Goal: Task Accomplishment & Management: Use online tool/utility

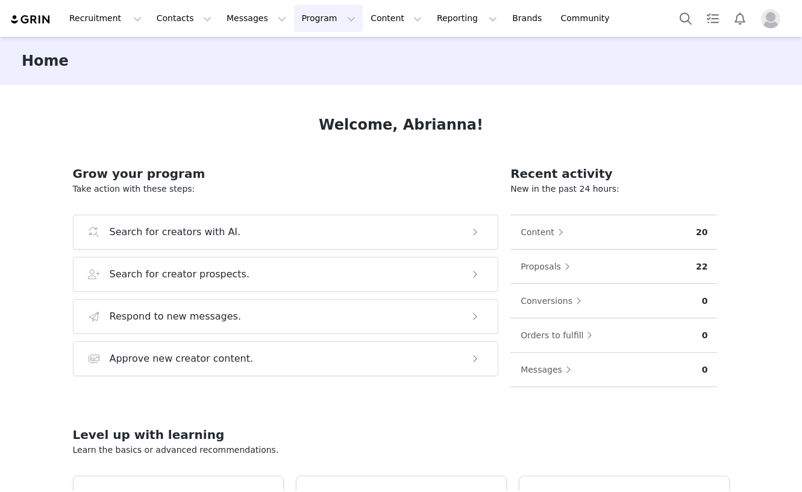
click at [294, 19] on button "Program Program" at bounding box center [328, 18] width 69 height 27
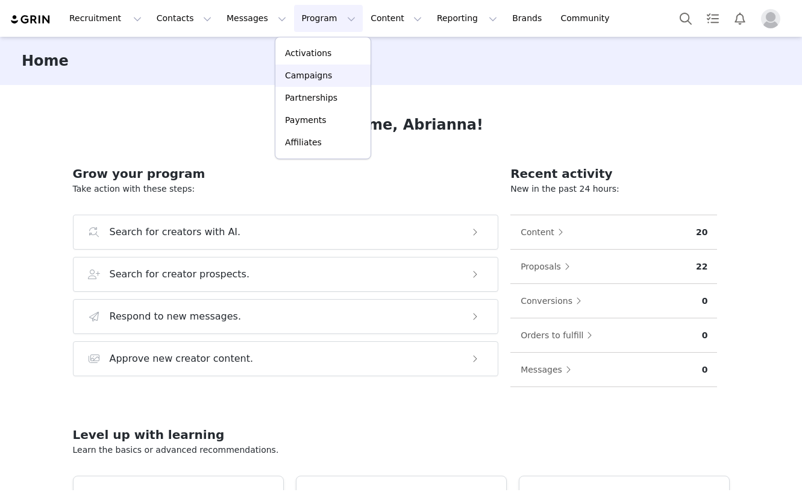
click at [308, 68] on link "Campaigns" at bounding box center [322, 75] width 95 height 22
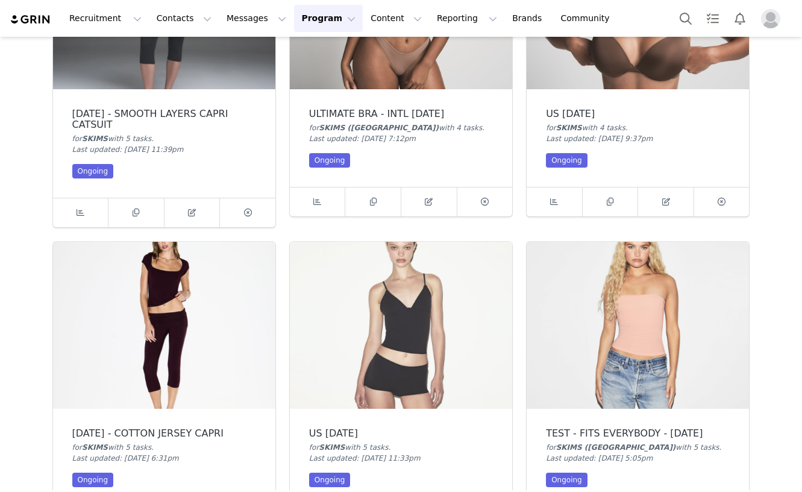
scroll to position [172, 0]
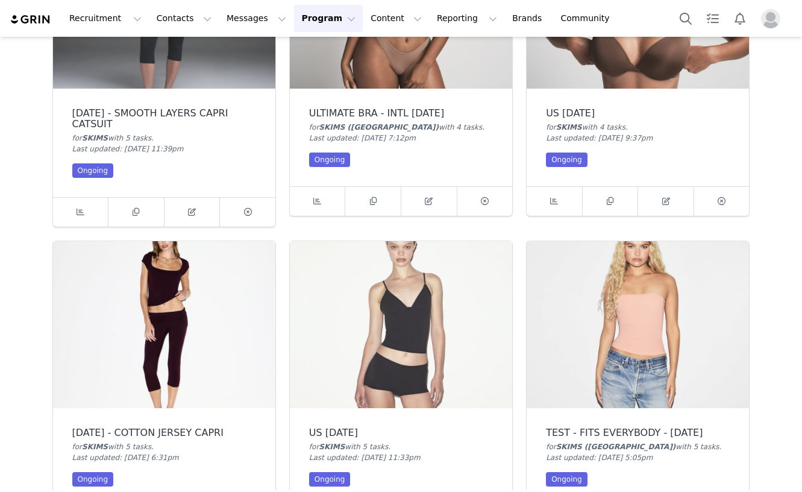
click at [215, 340] on img at bounding box center [164, 324] width 222 height 167
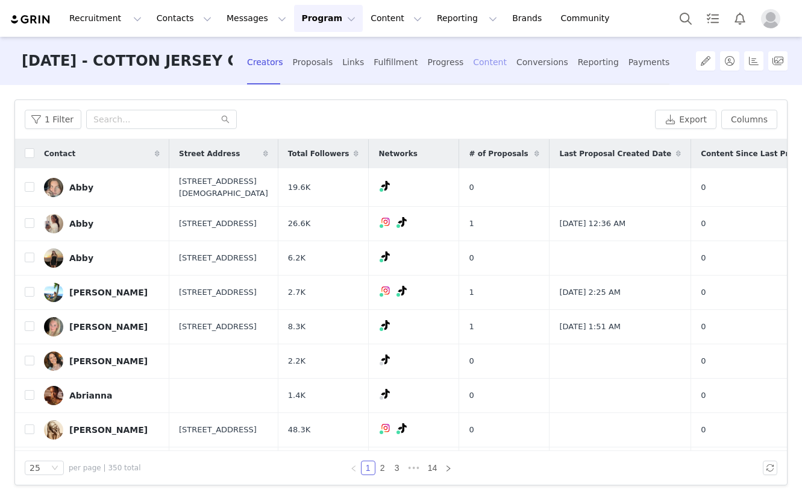
click at [473, 60] on div "Content" at bounding box center [490, 62] width 34 height 32
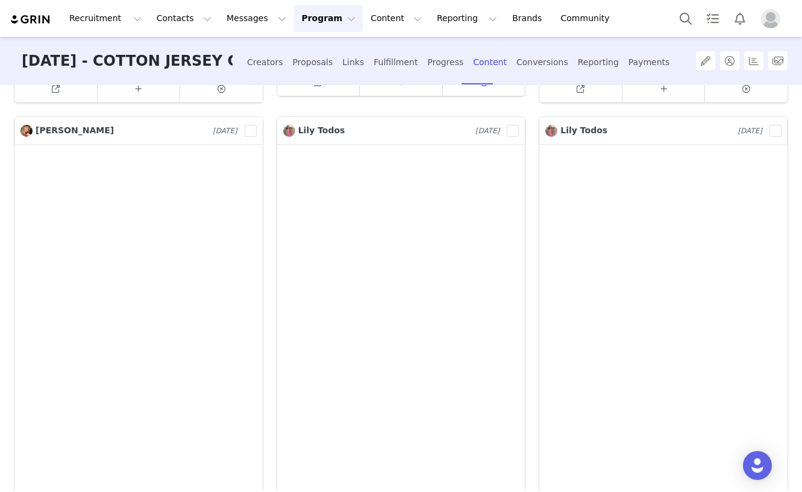
scroll to position [1927, 0]
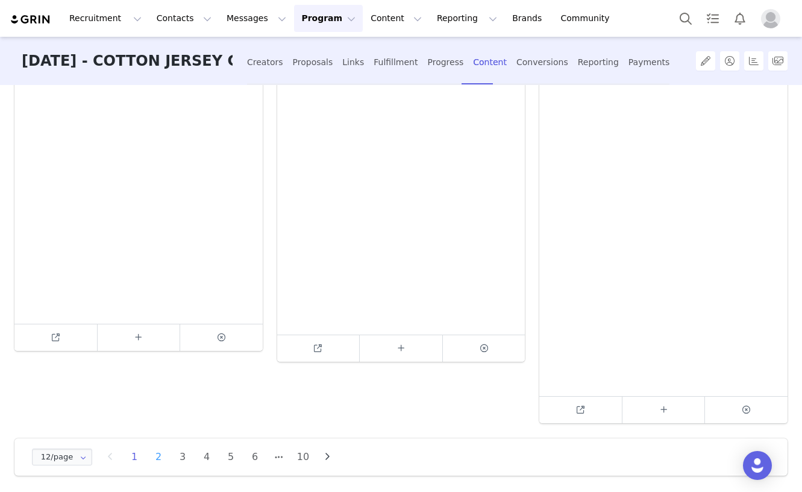
click at [155, 458] on li "2" at bounding box center [158, 456] width 18 height 17
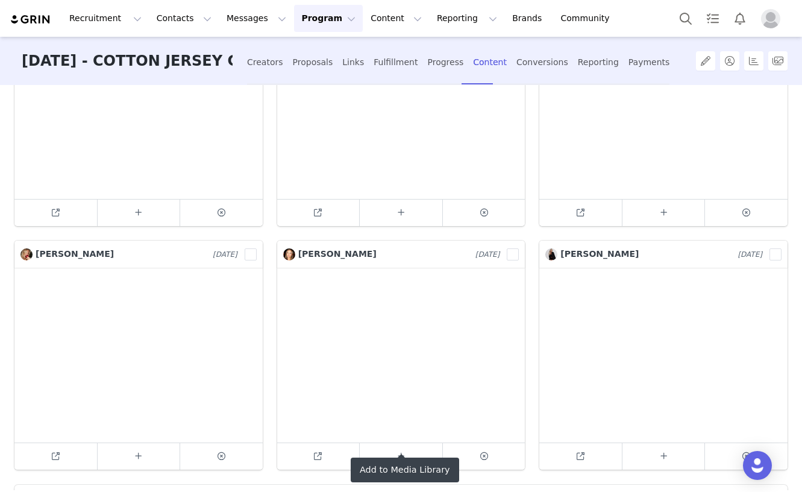
scroll to position [1249, 0]
